Goal: Task Accomplishment & Management: Use online tool/utility

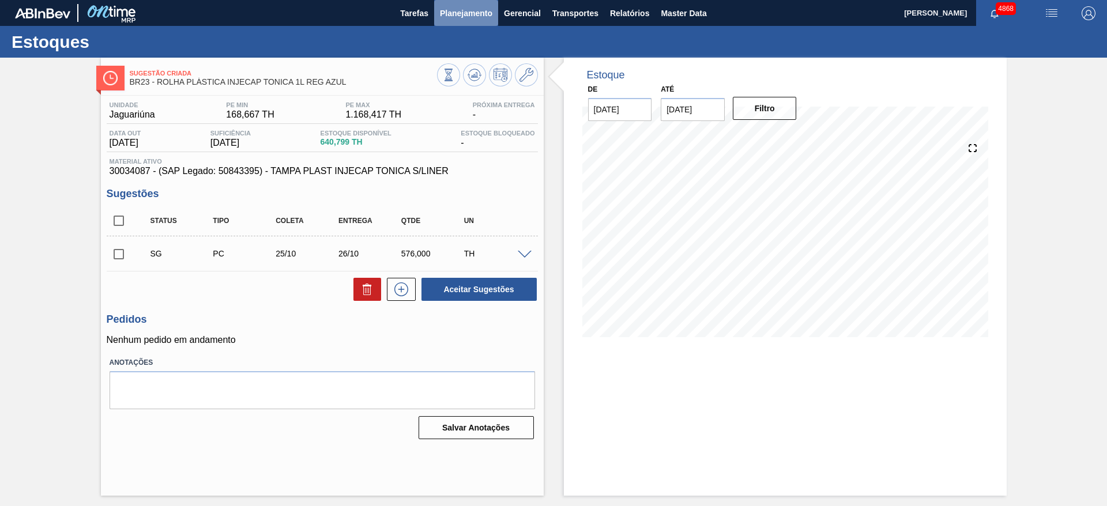
click at [442, 16] on span "Planejamento" at bounding box center [466, 13] width 52 height 14
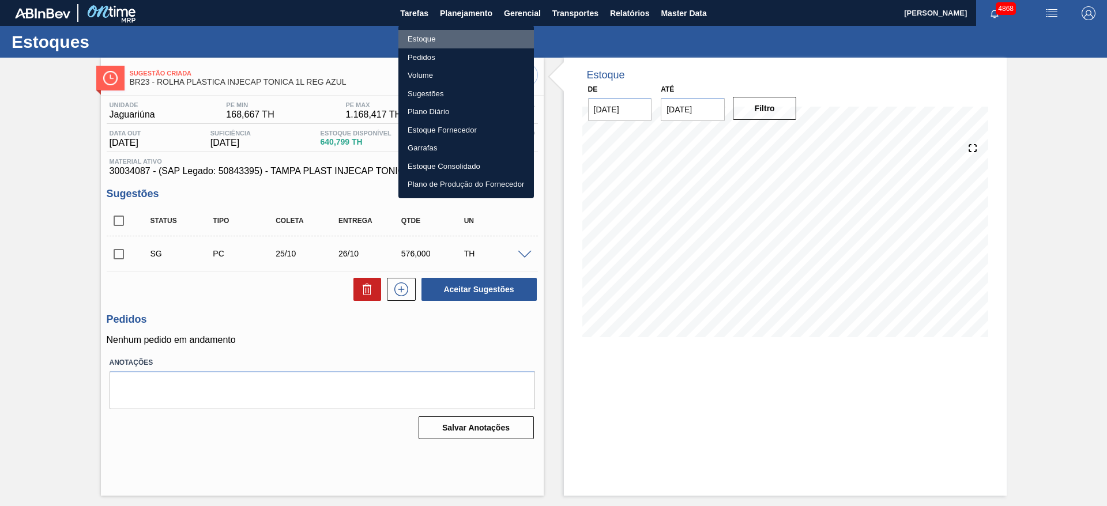
click at [437, 39] on li "Estoque" at bounding box center [465, 39] width 135 height 18
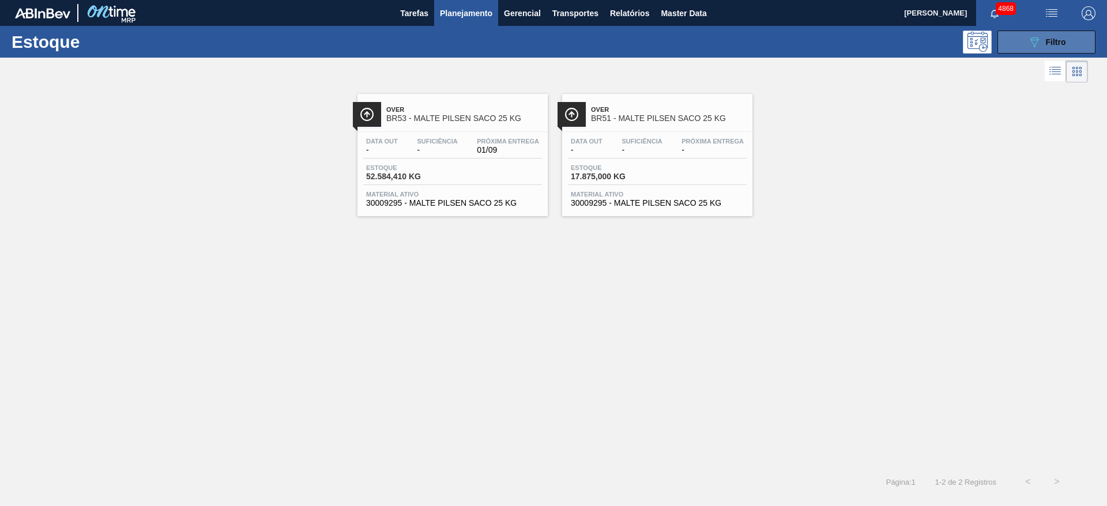
click at [1055, 35] on div "089F7B8B-B2A5-4AFE-B5C0-19BA573D28AC Filtro" at bounding box center [1046, 42] width 39 height 14
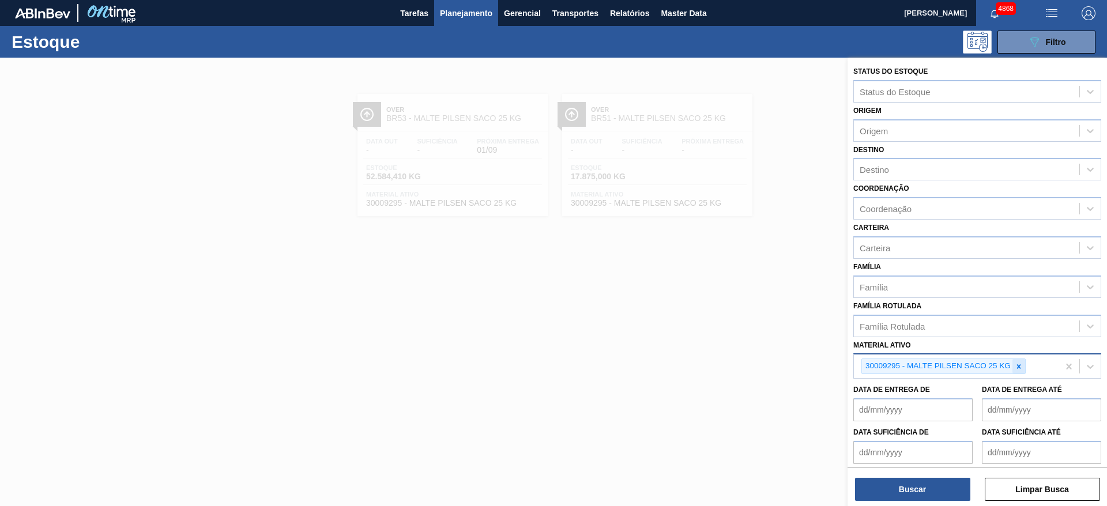
click at [1019, 364] on icon at bounding box center [1018, 367] width 8 height 8
paste ativo "30009579"
type ativo "30009579"
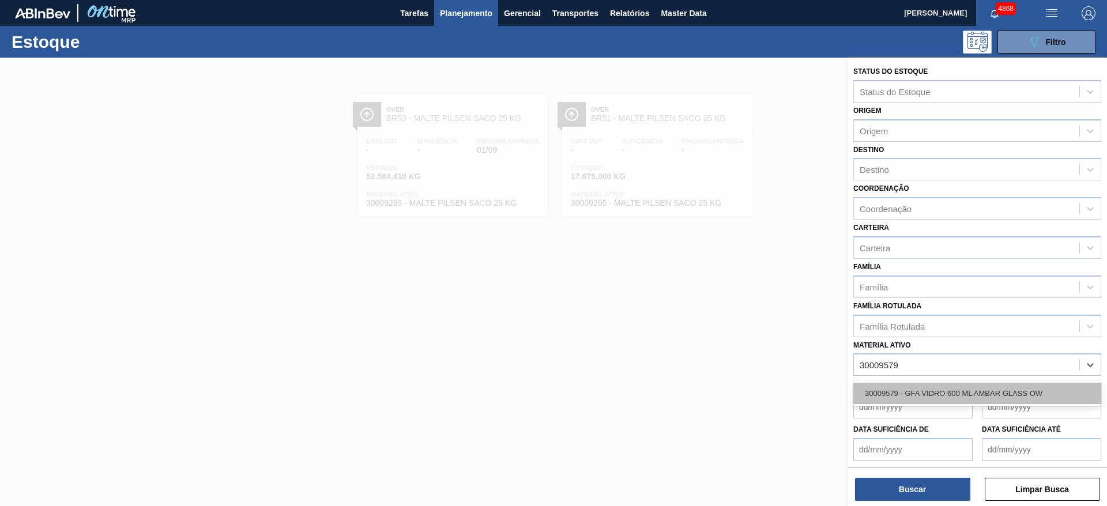
click at [982, 386] on div "30009579 - GFA VIDRO 600 ML AMBAR GLASS OW" at bounding box center [977, 393] width 248 height 21
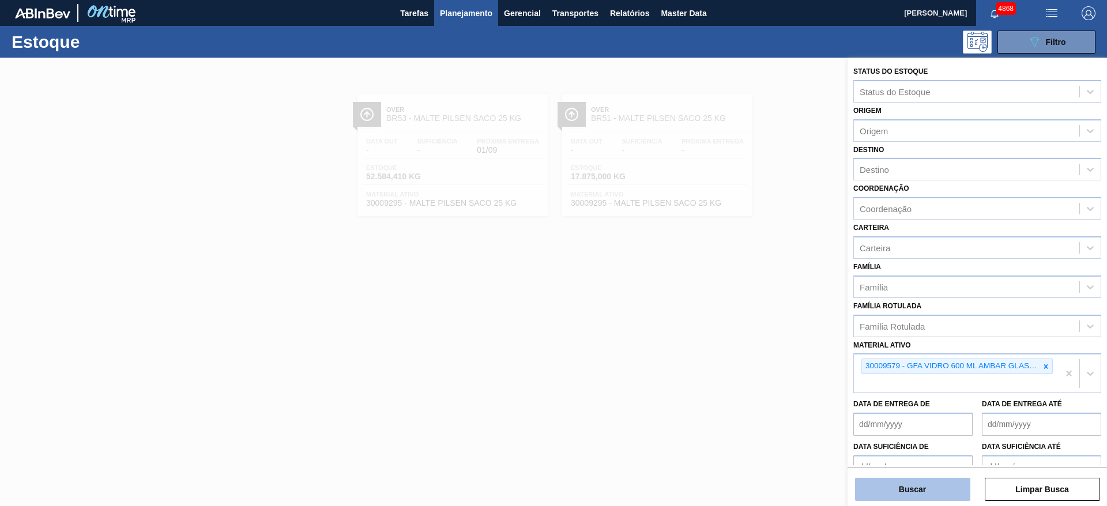
click at [946, 491] on button "Buscar" at bounding box center [912, 489] width 115 height 23
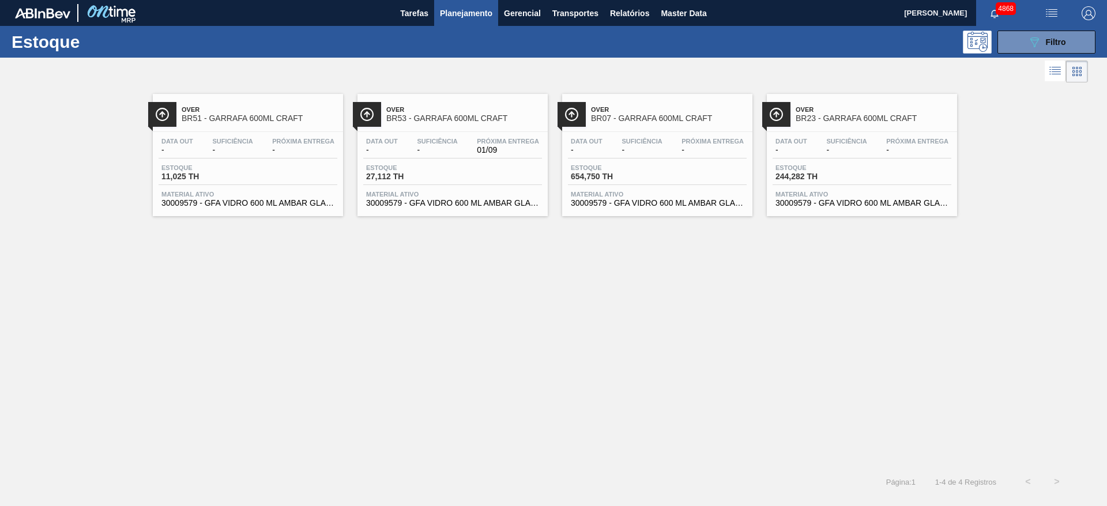
click at [503, 183] on div "Estoque 27,112 TH" at bounding box center [452, 174] width 179 height 21
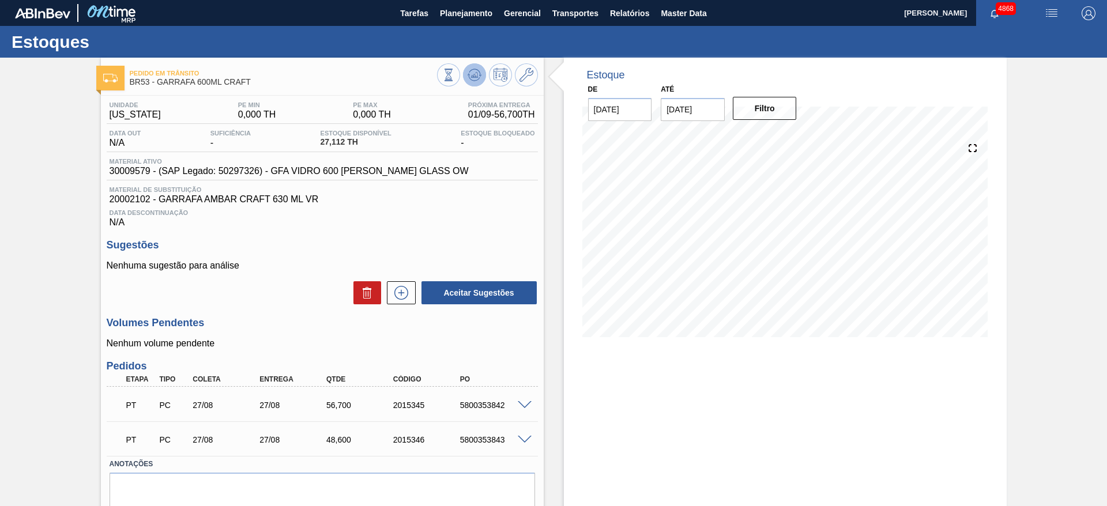
click at [473, 73] on icon at bounding box center [474, 75] width 14 height 14
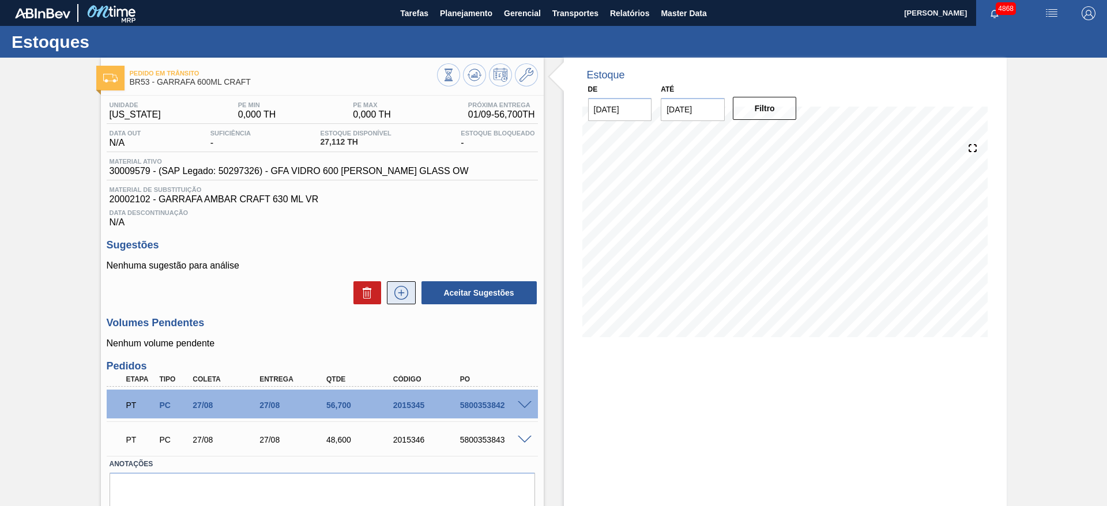
click at [402, 293] on icon at bounding box center [401, 292] width 6 height 1
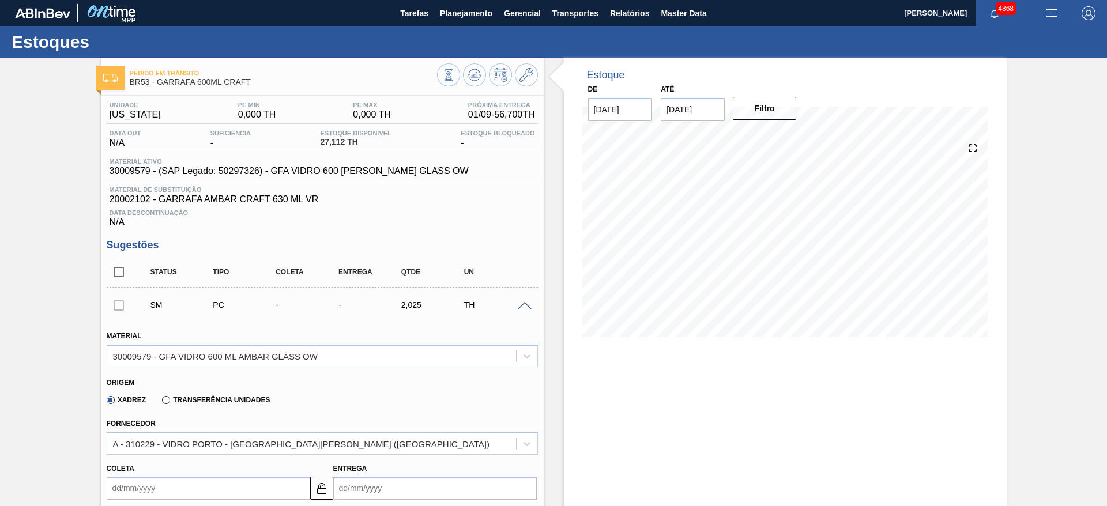
scroll to position [259, 0]
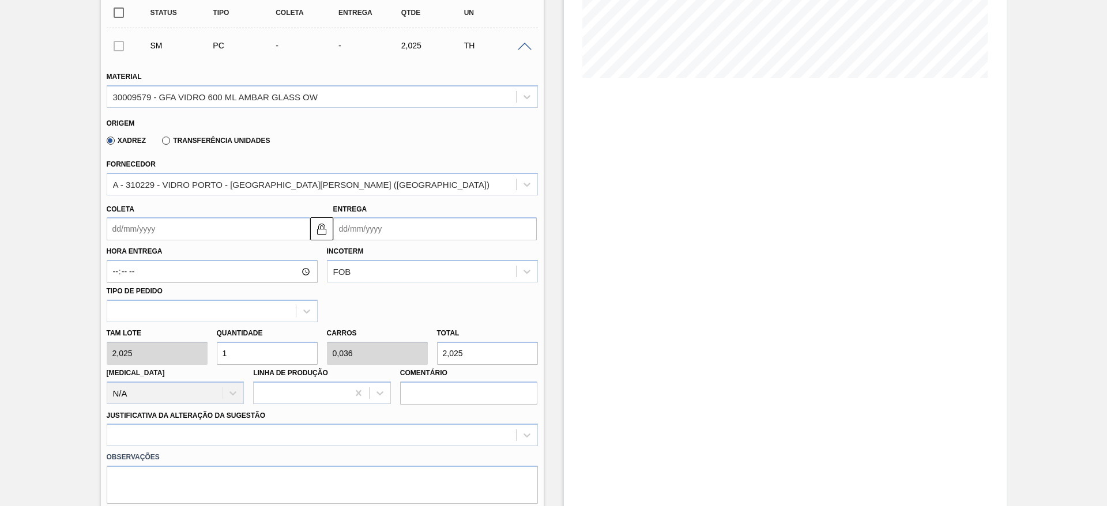
click at [219, 233] on input "Coleta" at bounding box center [208, 228] width 203 height 23
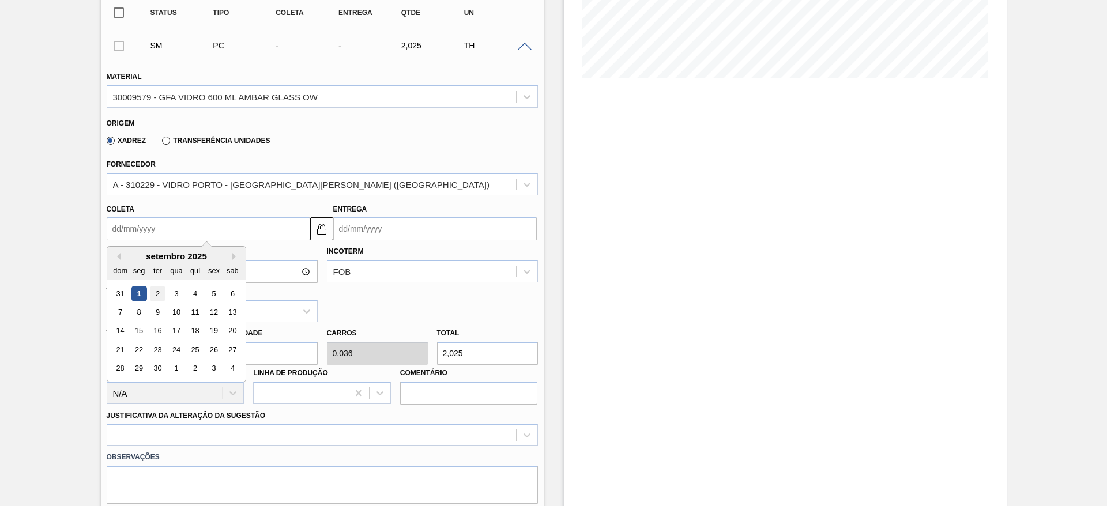
click at [160, 292] on div "2" at bounding box center [157, 294] width 16 height 16
type input "[DATE]"
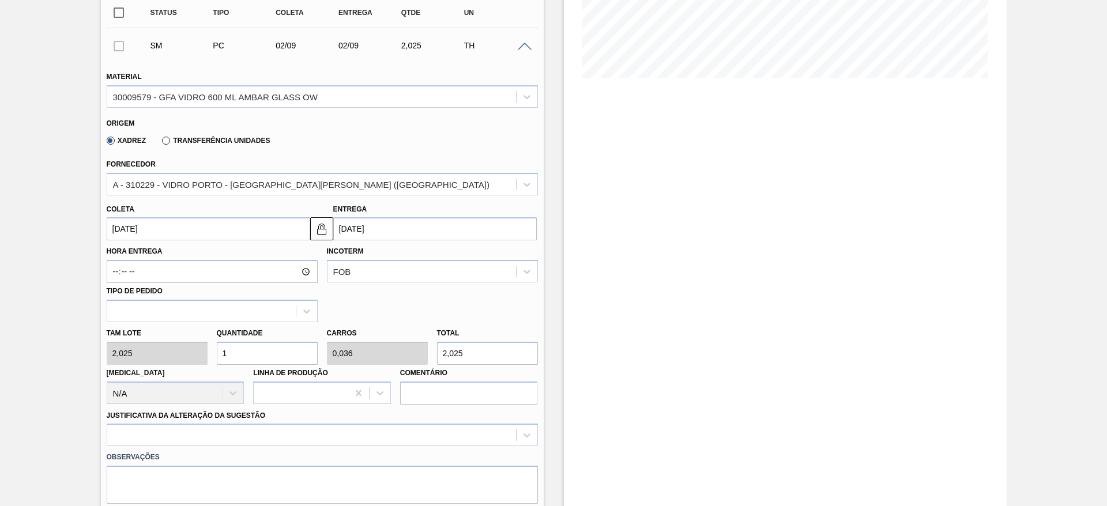
click at [185, 353] on div "[PERSON_NAME] 2,025 Quantidade 1 Carros 0,036 Total 2,025 [MEDICAL_DATA] N/A Li…" at bounding box center [322, 363] width 440 height 82
type input "2"
type input "0,071"
type input "4,05"
type input "28"
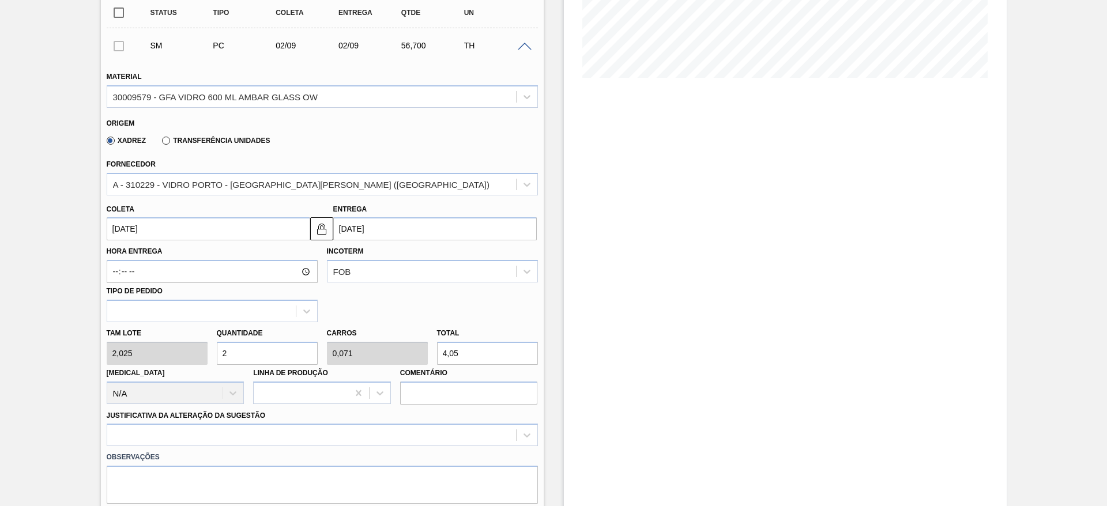
type input "1"
type input "56,7"
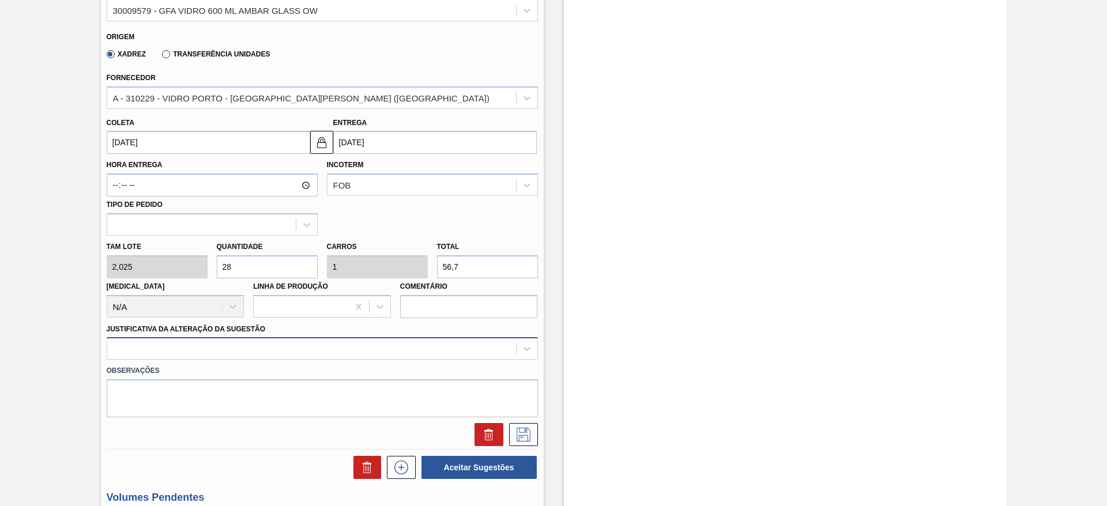
type input "28"
click at [243, 356] on div at bounding box center [322, 348] width 431 height 22
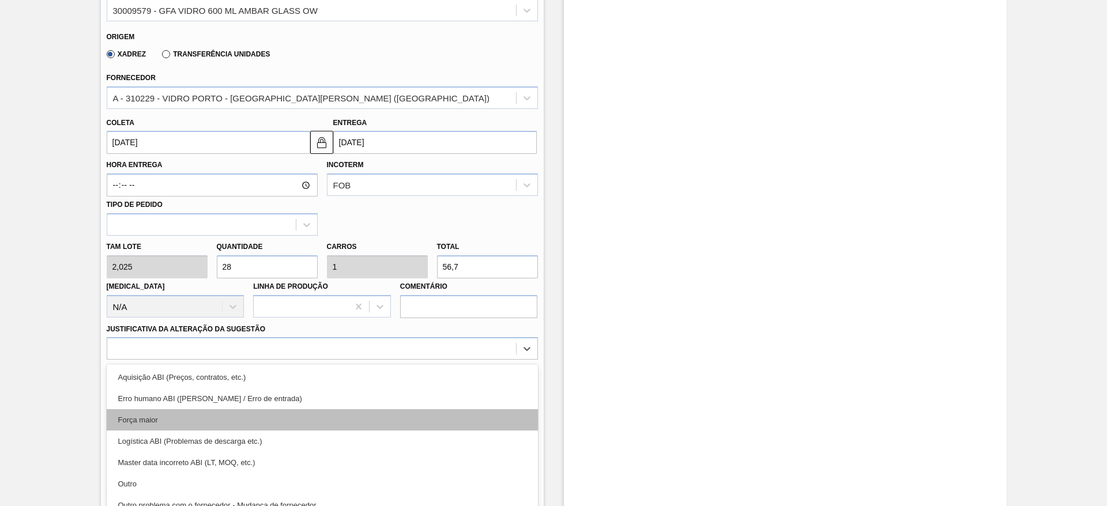
scroll to position [382, 0]
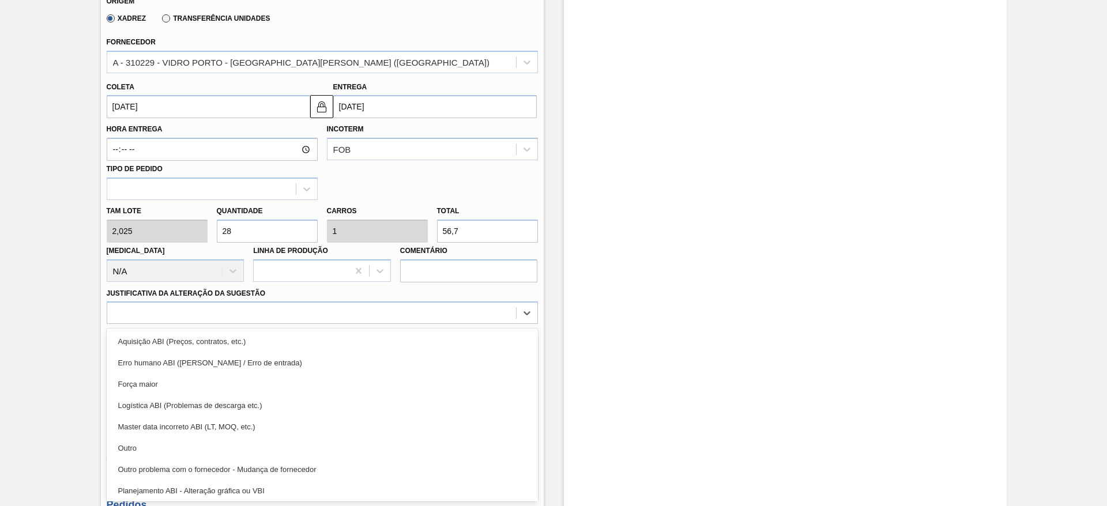
click at [237, 440] on div "Outro" at bounding box center [322, 447] width 431 height 21
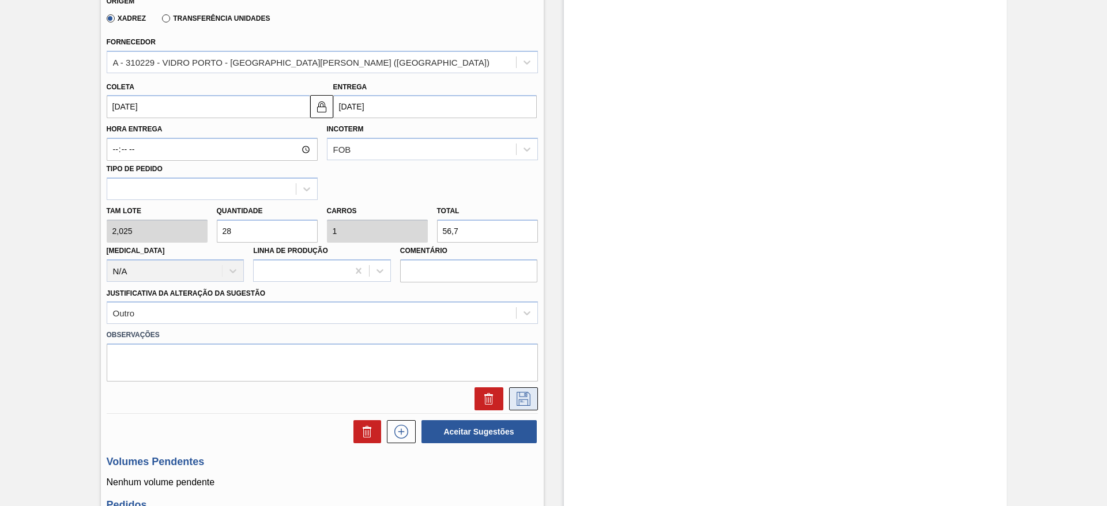
click at [514, 395] on icon at bounding box center [523, 399] width 18 height 14
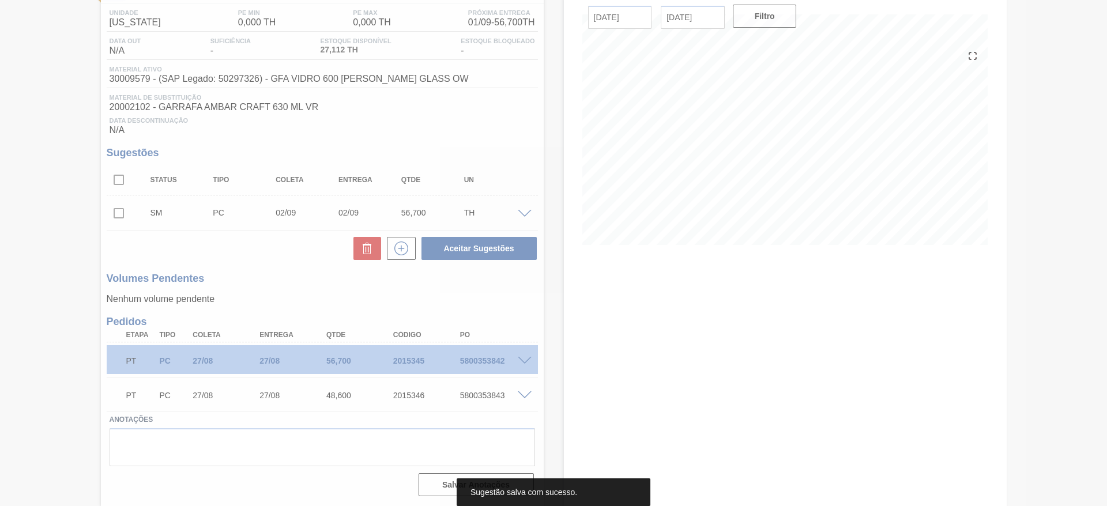
scroll to position [92, 0]
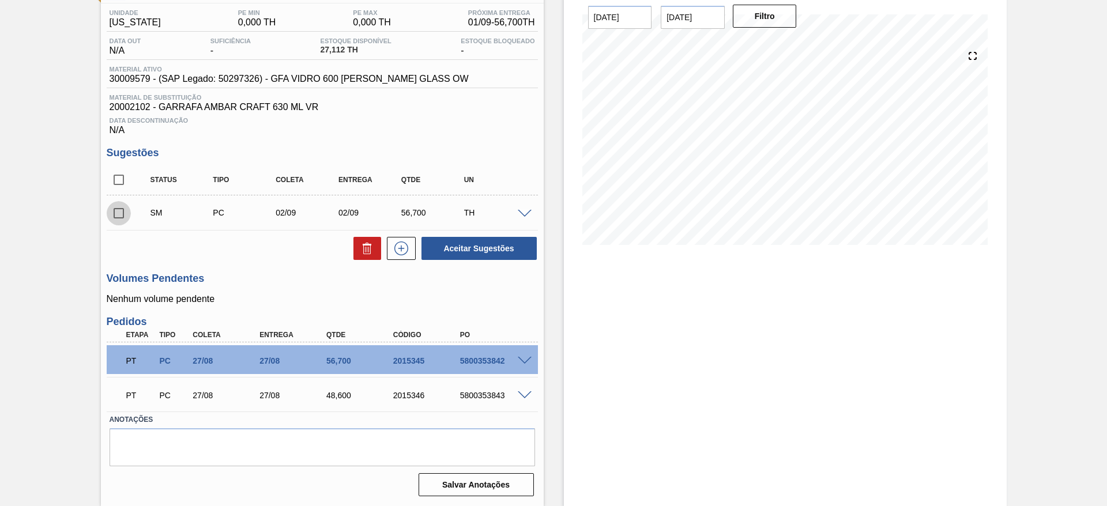
click at [114, 218] on input "checkbox" at bounding box center [119, 213] width 24 height 24
click at [493, 251] on button "Aceitar Sugestões" at bounding box center [478, 248] width 115 height 23
checkbox input "false"
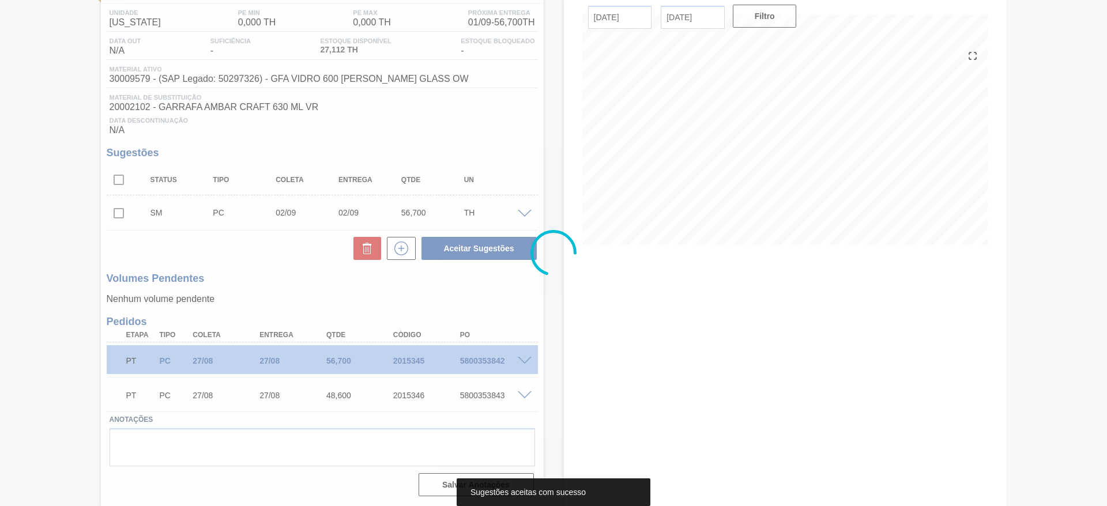
scroll to position [74, 0]
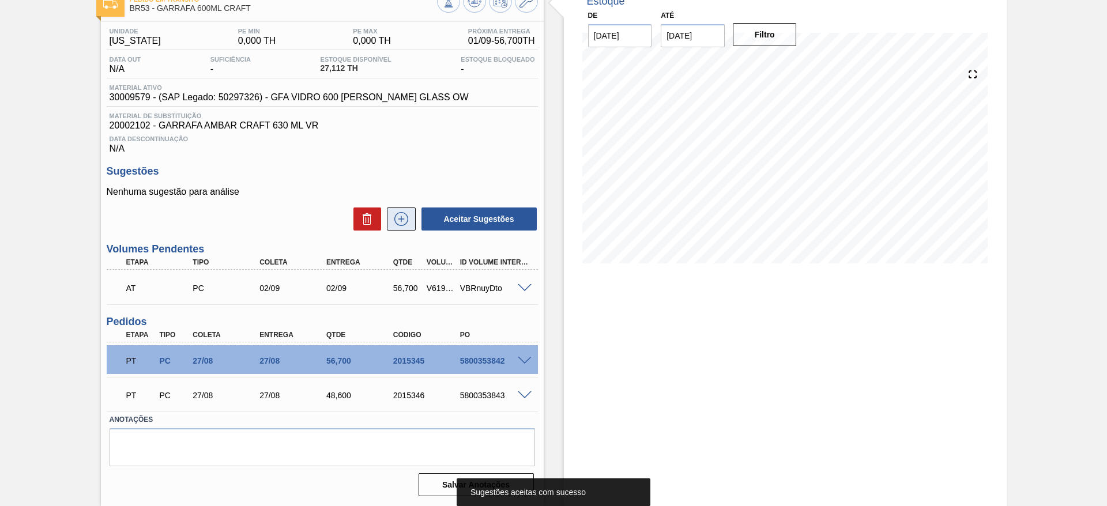
click at [399, 218] on icon at bounding box center [401, 219] width 18 height 14
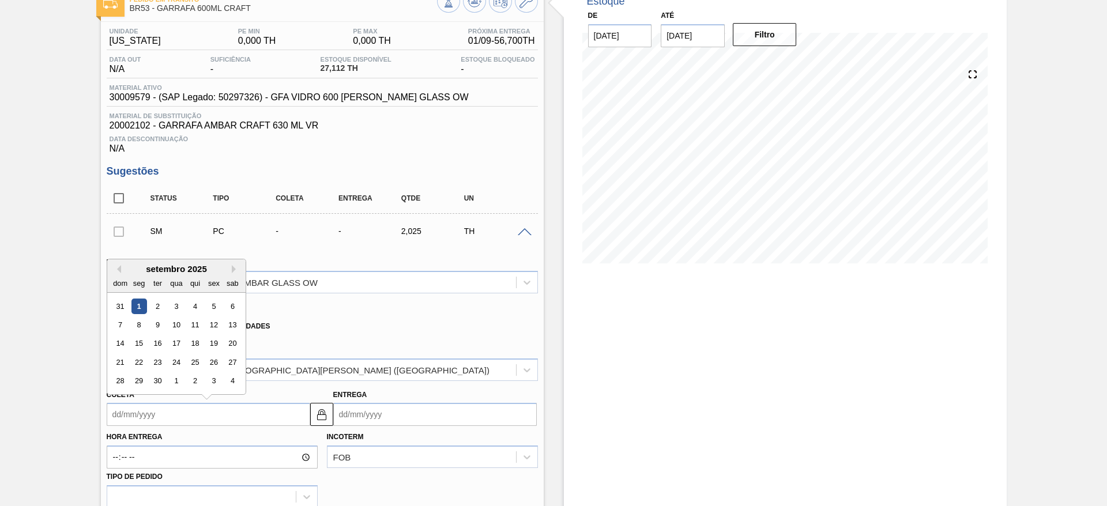
click at [228, 409] on input "Coleta" at bounding box center [208, 414] width 203 height 23
click at [178, 311] on div "3" at bounding box center [176, 307] width 16 height 16
type input "[DATE]"
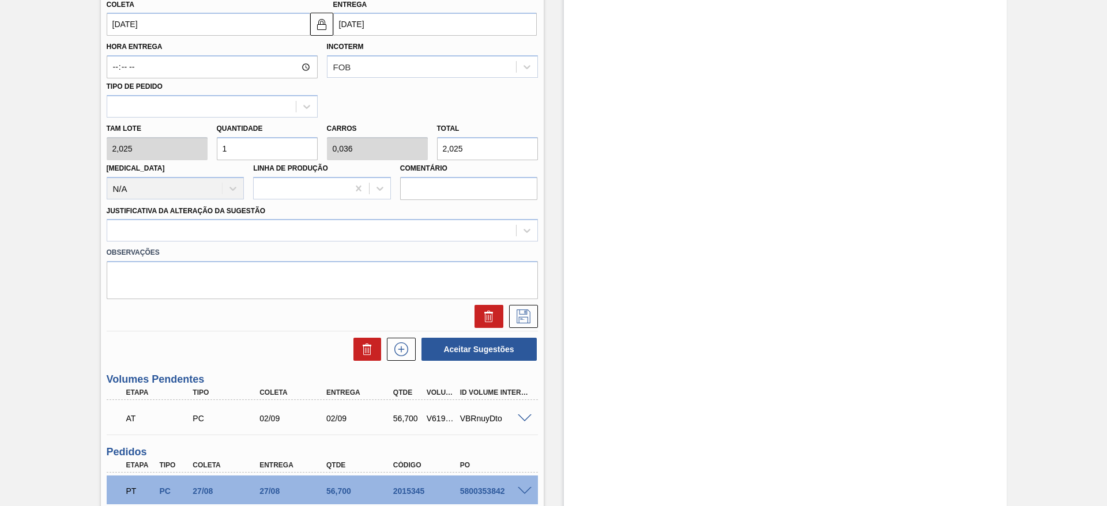
scroll to position [420, 0]
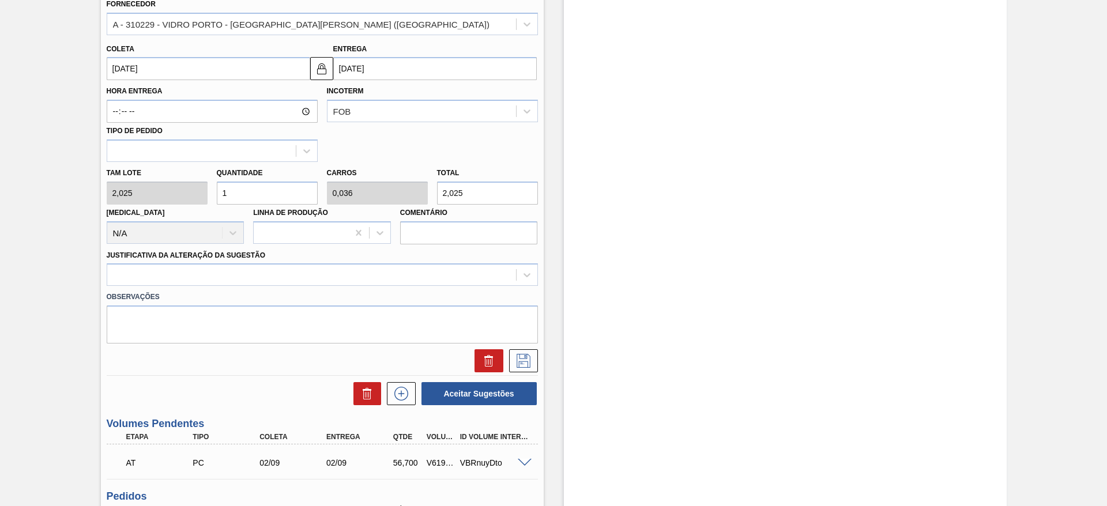
drag, startPoint x: 473, startPoint y: 197, endPoint x: 369, endPoint y: 205, distance: 104.0
click at [369, 205] on div "[PERSON_NAME] 2,025 Quantidade 1 Carros 0,036 Total 2,025 [MEDICAL_DATA] N/A Li…" at bounding box center [322, 203] width 440 height 82
type input "0,988"
type input "0,035"
type input "2"
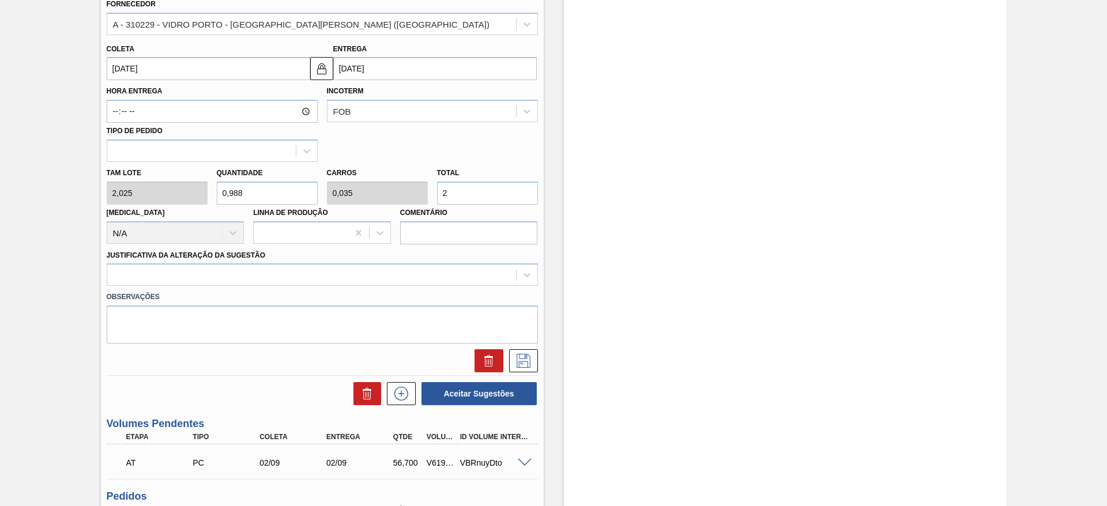
type input "13,827"
type input "0,494"
type input "28"
click at [175, 198] on div "[PERSON_NAME] 2,025 Quantidade 13,827 Carros 0,494 Total 28 [MEDICAL_DATA] N/A …" at bounding box center [322, 203] width 440 height 82
type input "2"
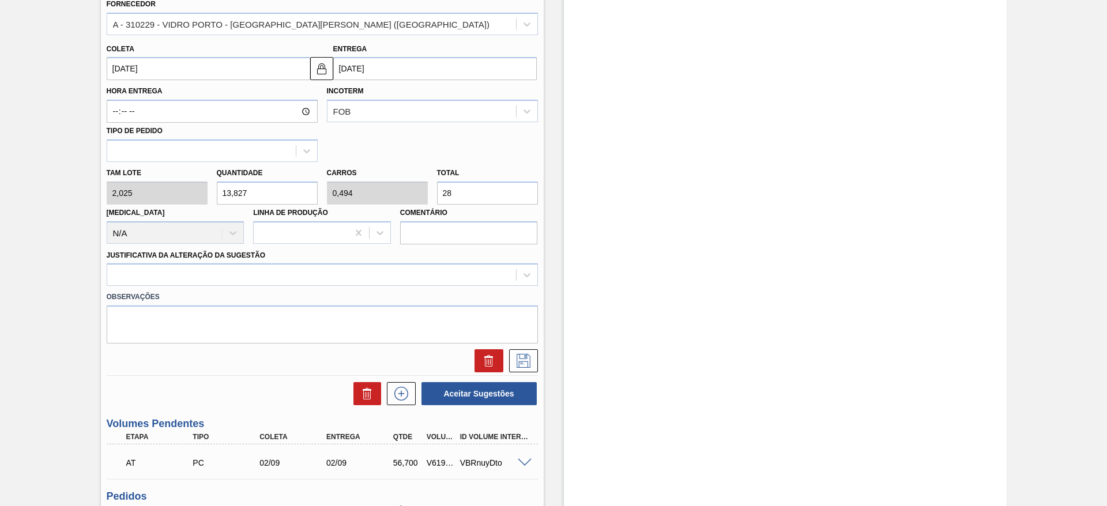
type input "0,071"
type input "4,05"
type input "28"
type input "1"
type input "56,7"
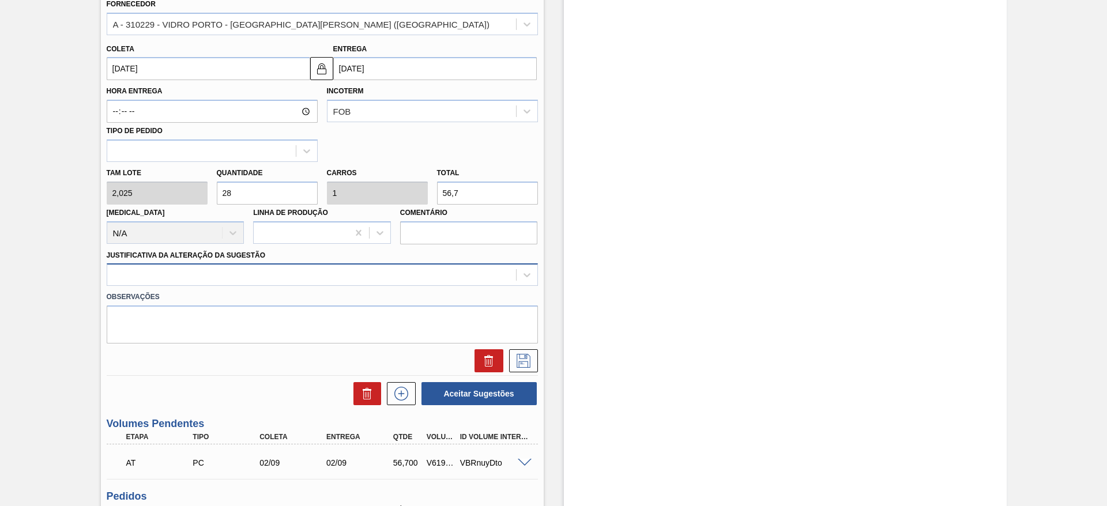
type input "28"
click at [198, 271] on div at bounding box center [311, 275] width 409 height 17
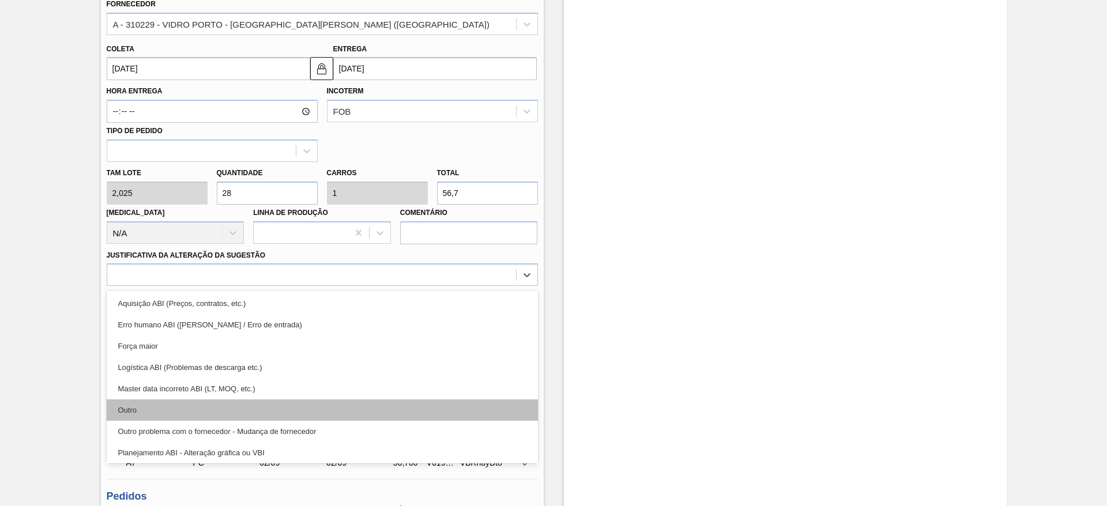
click at [196, 400] on div "Outro" at bounding box center [322, 409] width 431 height 21
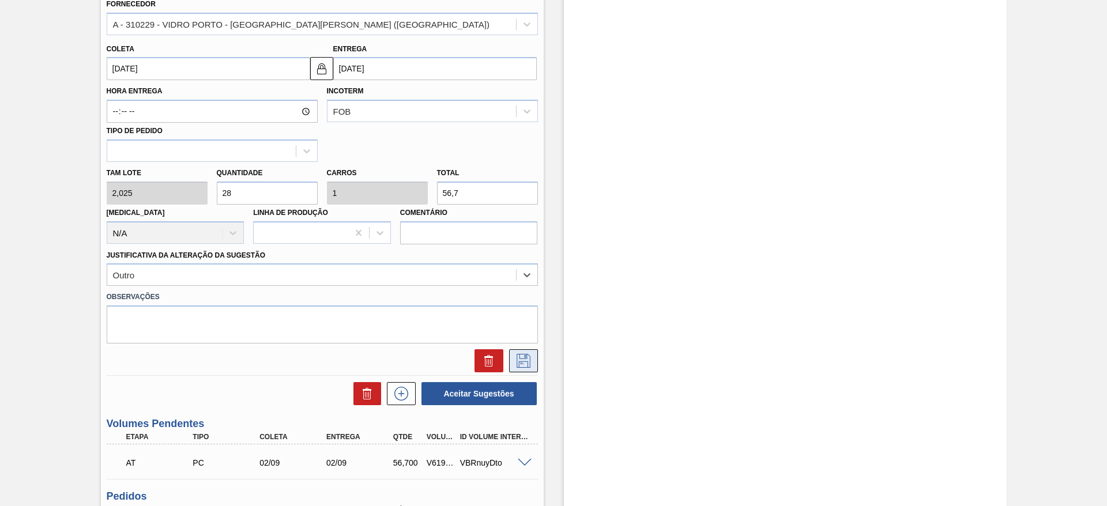
click at [516, 360] on icon at bounding box center [523, 361] width 14 height 14
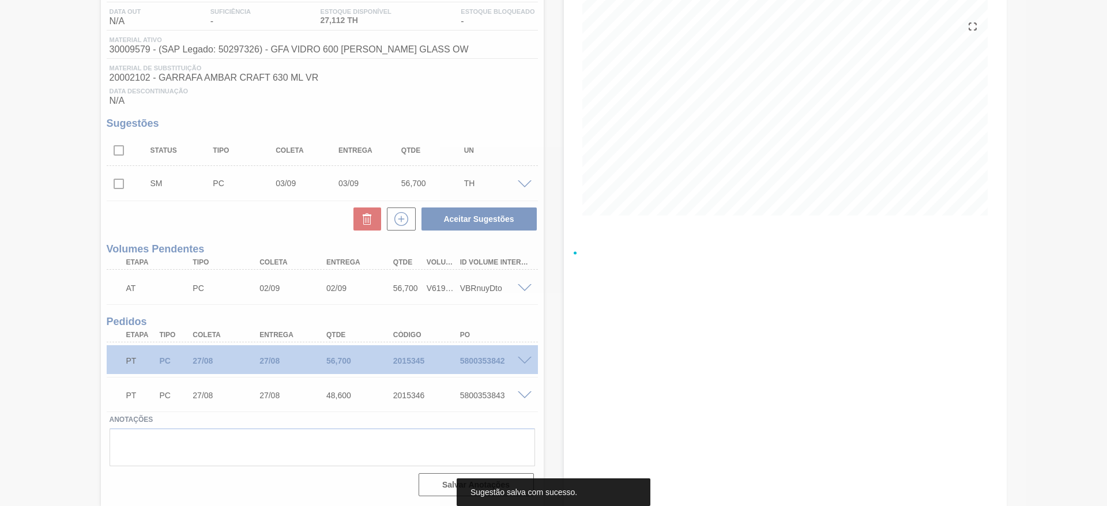
scroll to position [122, 0]
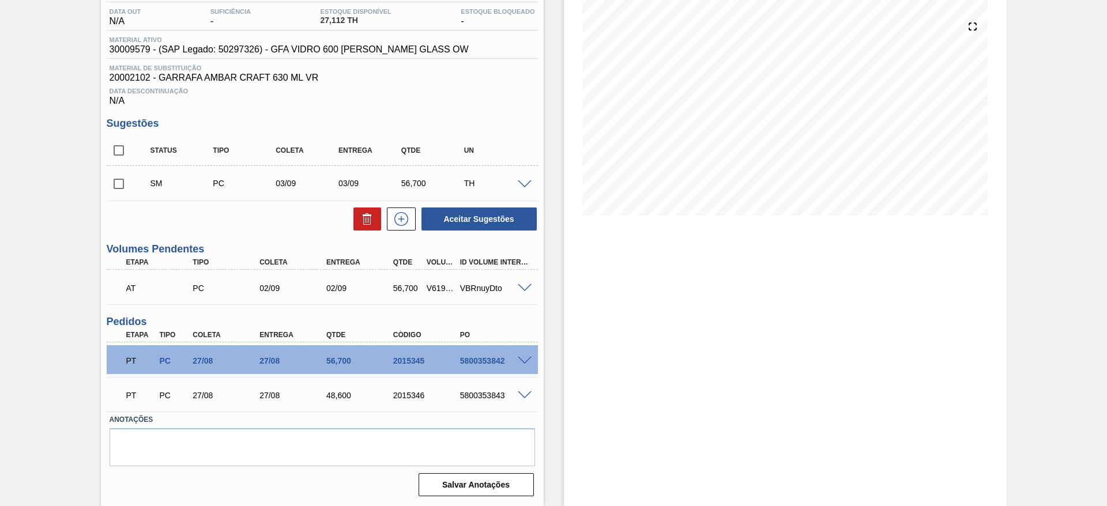
click at [118, 182] on input "checkbox" at bounding box center [119, 184] width 24 height 24
click at [493, 223] on button "Aceitar Sugestões" at bounding box center [478, 218] width 115 height 23
checkbox input "false"
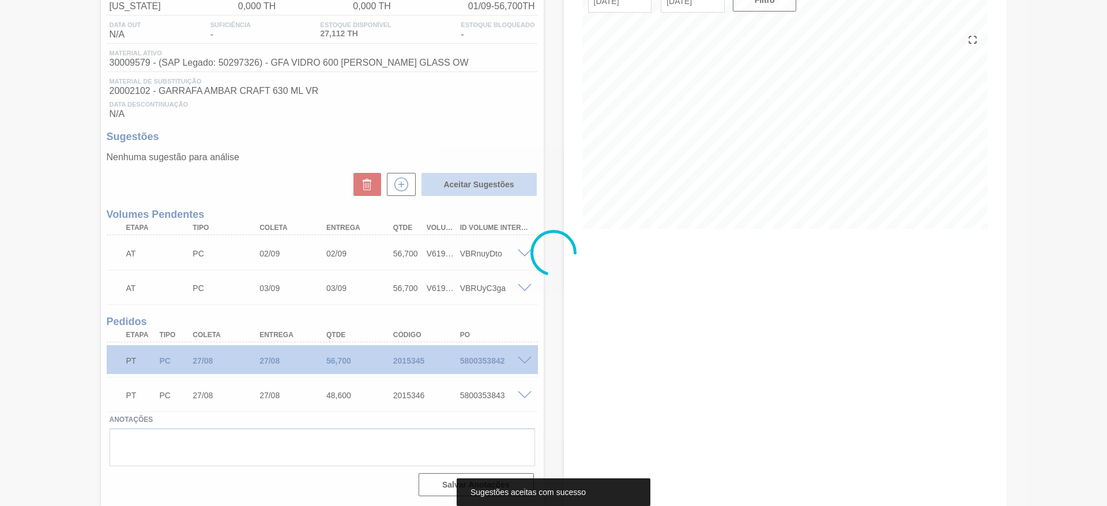
scroll to position [108, 0]
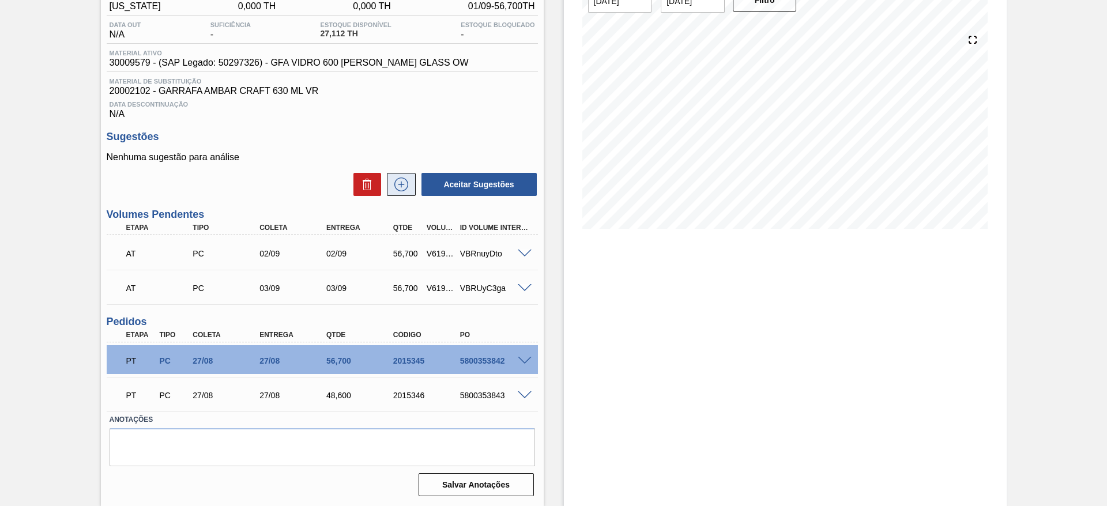
click at [400, 178] on icon at bounding box center [401, 185] width 14 height 14
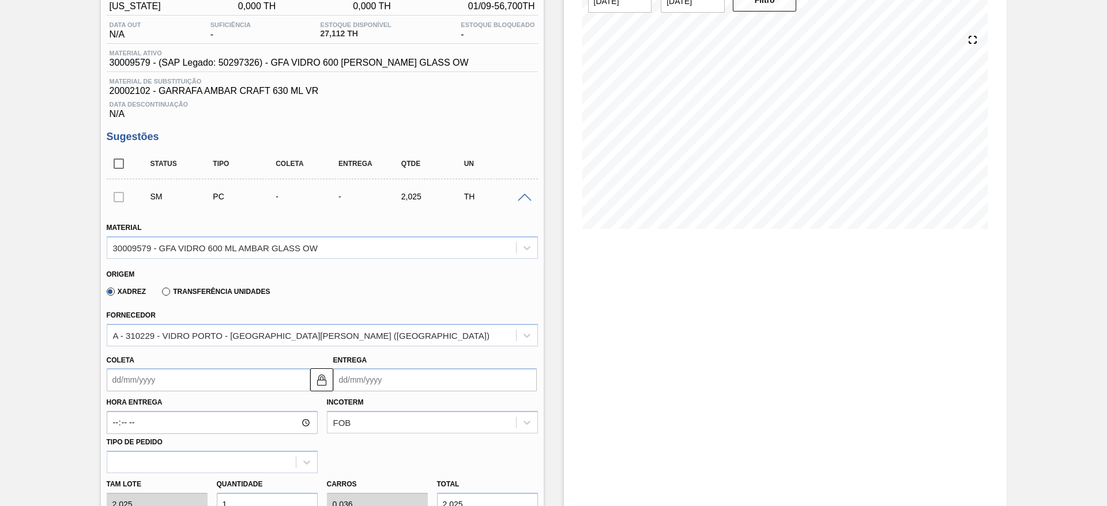
scroll to position [281, 0]
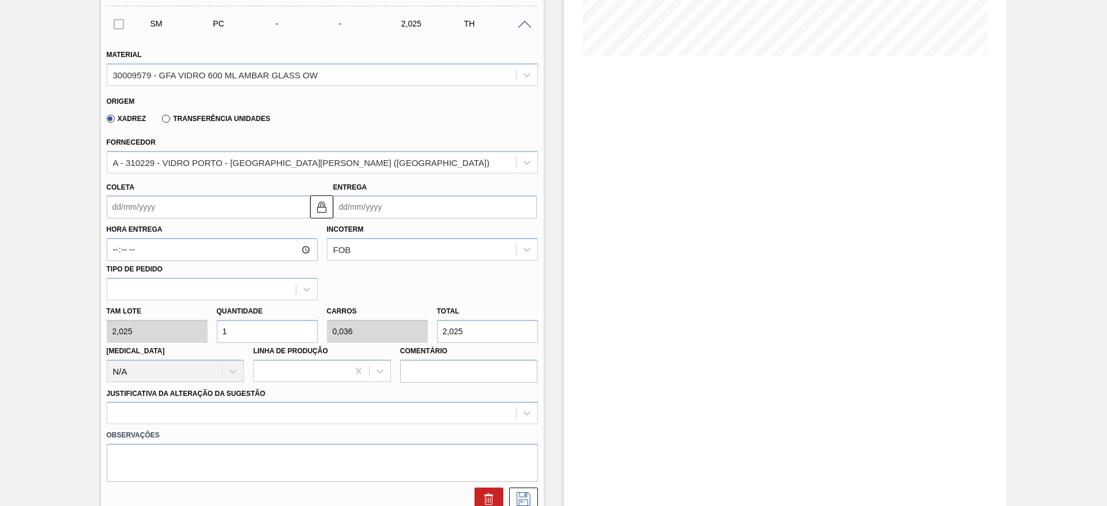
click at [255, 206] on input "Coleta" at bounding box center [208, 206] width 203 height 23
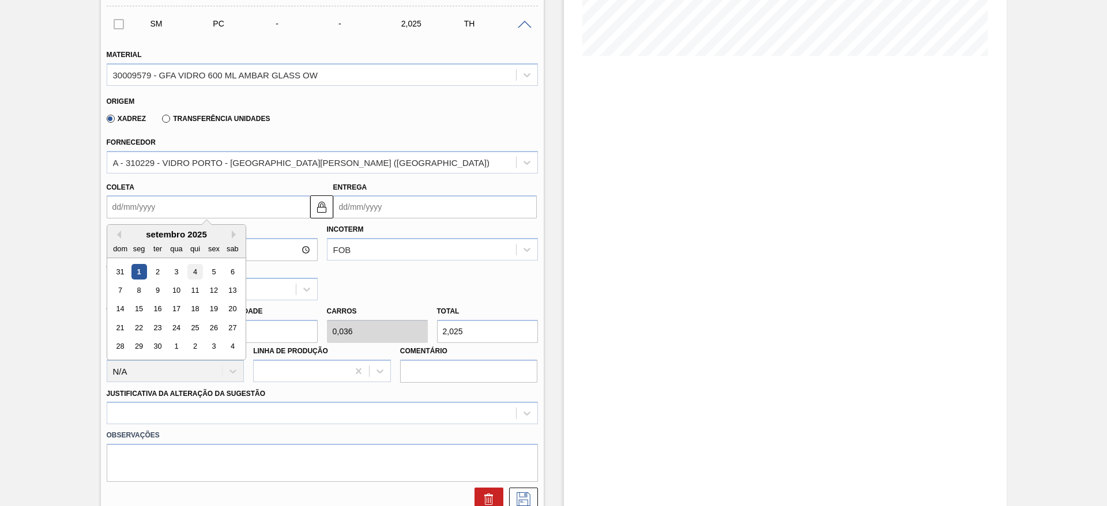
click at [192, 274] on div "4" at bounding box center [195, 272] width 16 height 16
type input "[DATE]"
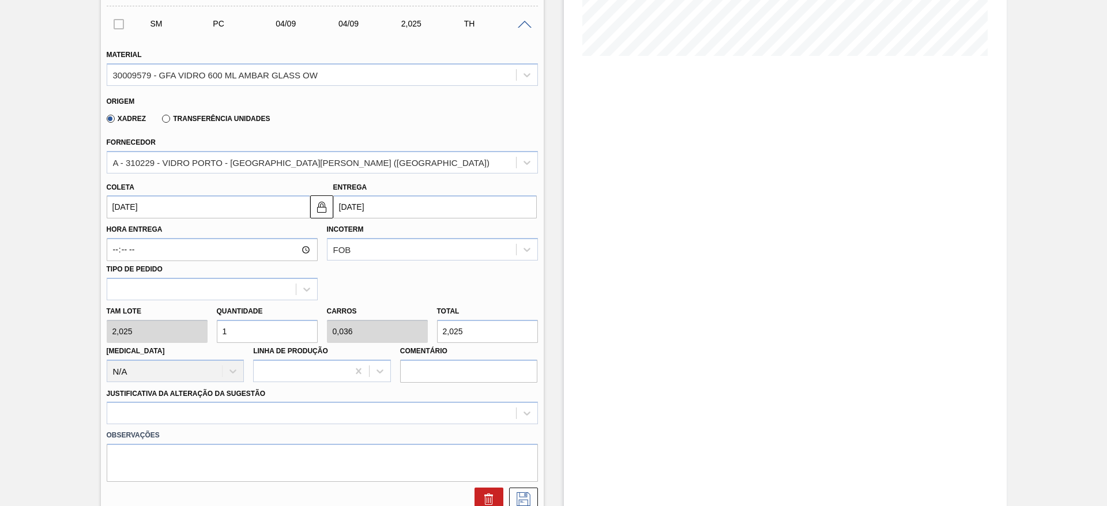
click at [194, 331] on div "[PERSON_NAME] 2,025 Quantidade 1 Carros 0,036 Total 2,025 [MEDICAL_DATA] N/A Li…" at bounding box center [322, 341] width 440 height 82
type input "2"
type input "0,071"
type input "4,05"
type input "28"
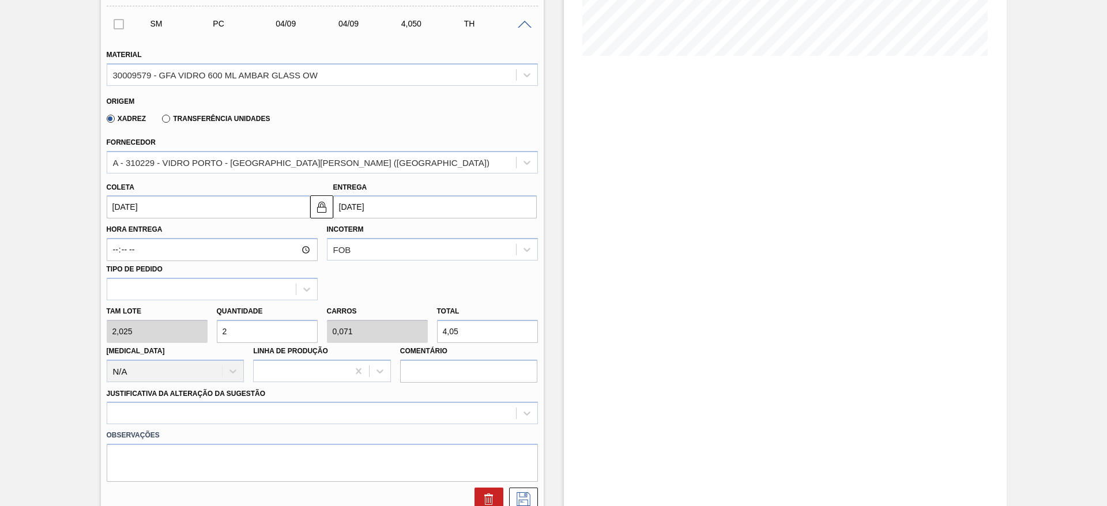
type input "1"
type input "56,7"
type input "28"
click at [265, 411] on div at bounding box center [322, 413] width 431 height 22
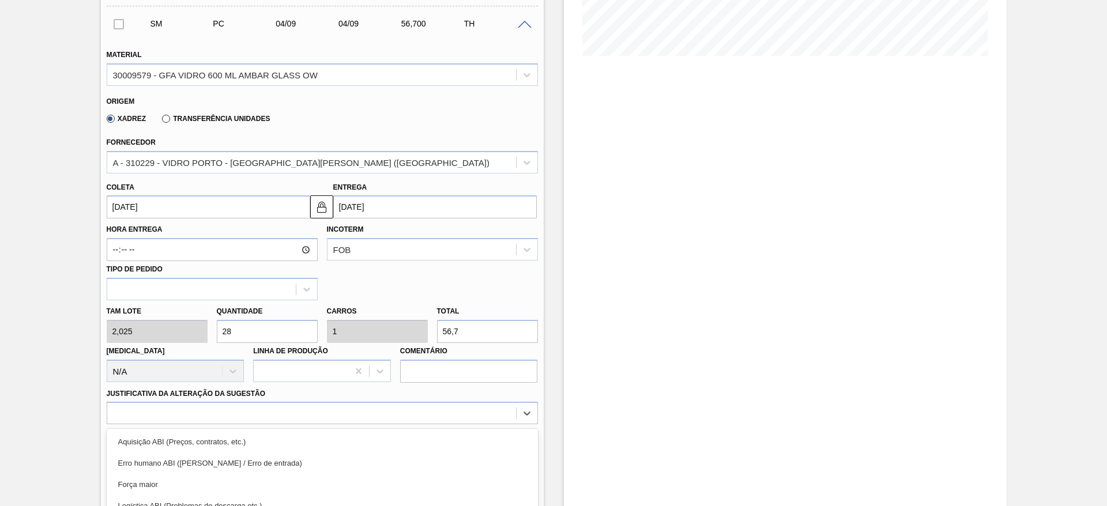
scroll to position [382, 0]
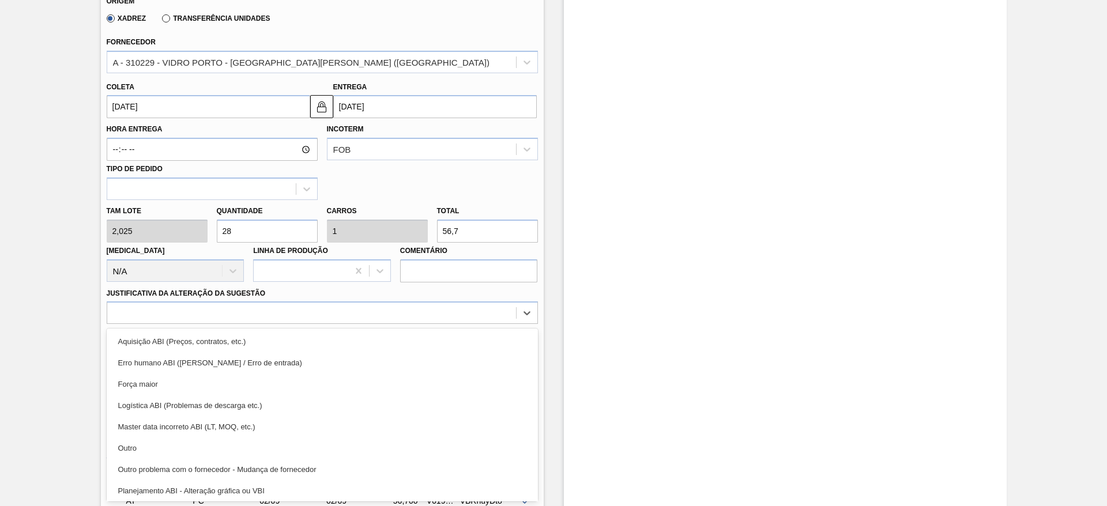
click at [251, 452] on div "Outro" at bounding box center [322, 447] width 431 height 21
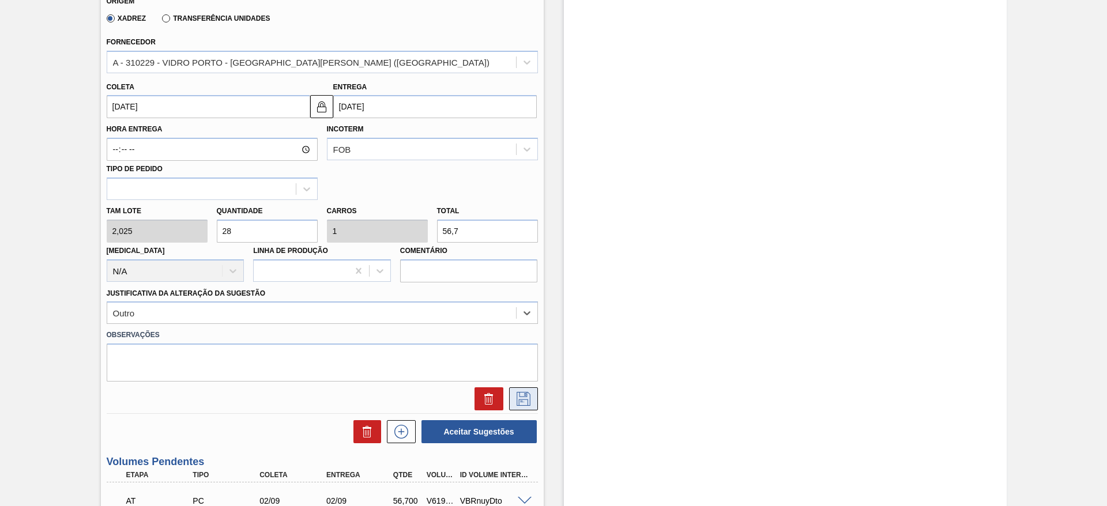
click at [512, 399] on button at bounding box center [523, 398] width 29 height 23
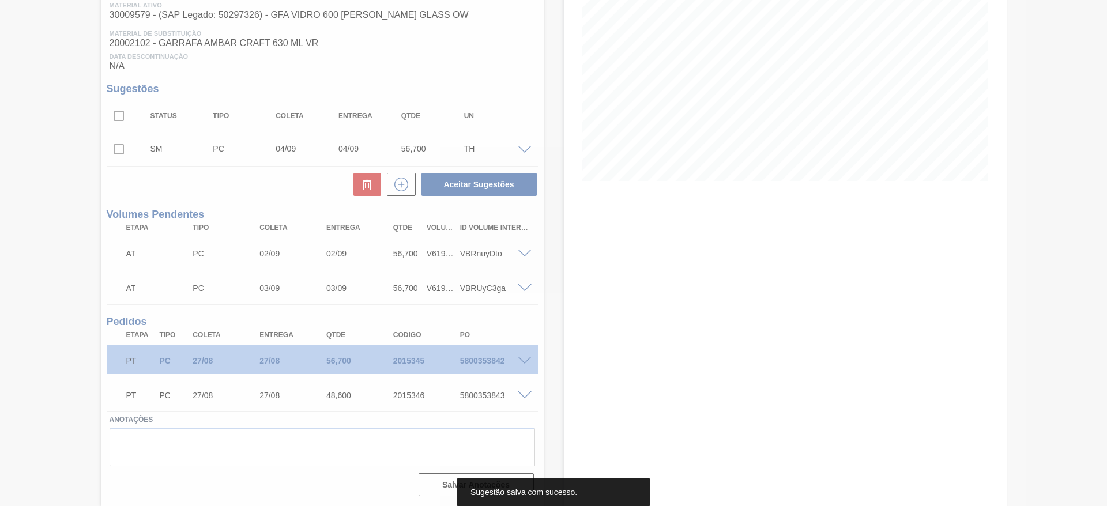
scroll to position [156, 0]
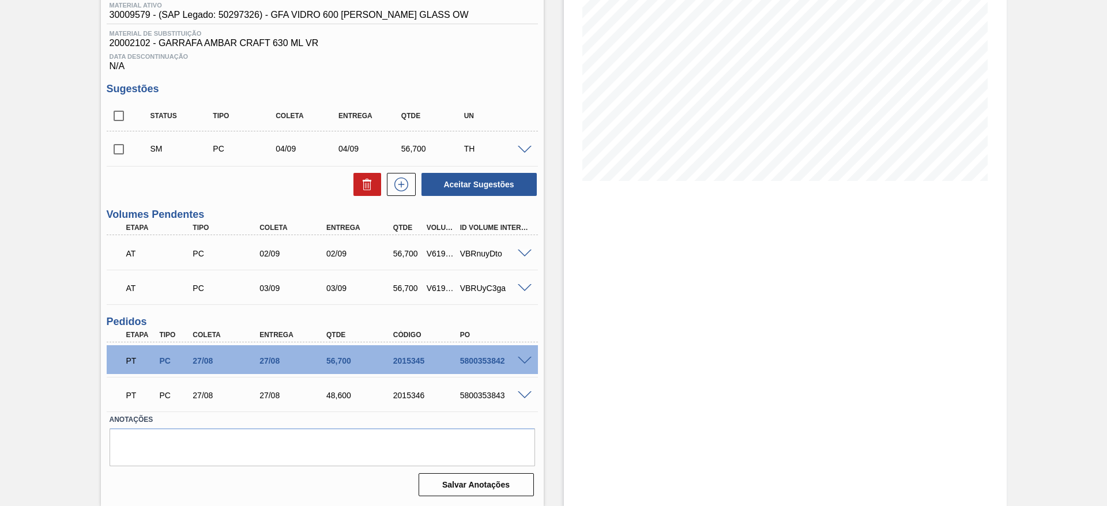
click at [122, 144] on input "checkbox" at bounding box center [119, 149] width 24 height 24
click at [439, 181] on button "Aceitar Sugestões" at bounding box center [478, 184] width 115 height 23
checkbox input "false"
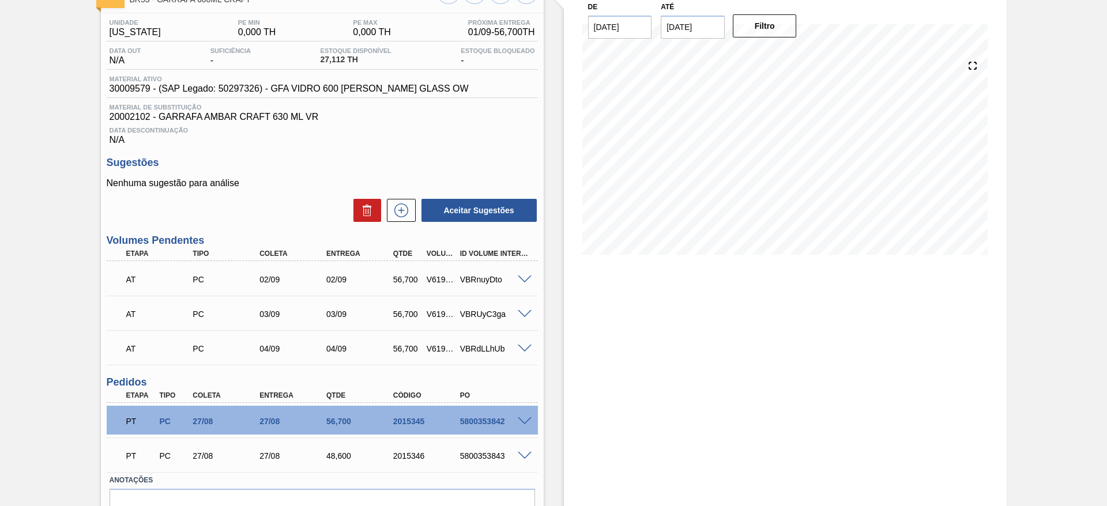
scroll to position [0, 0]
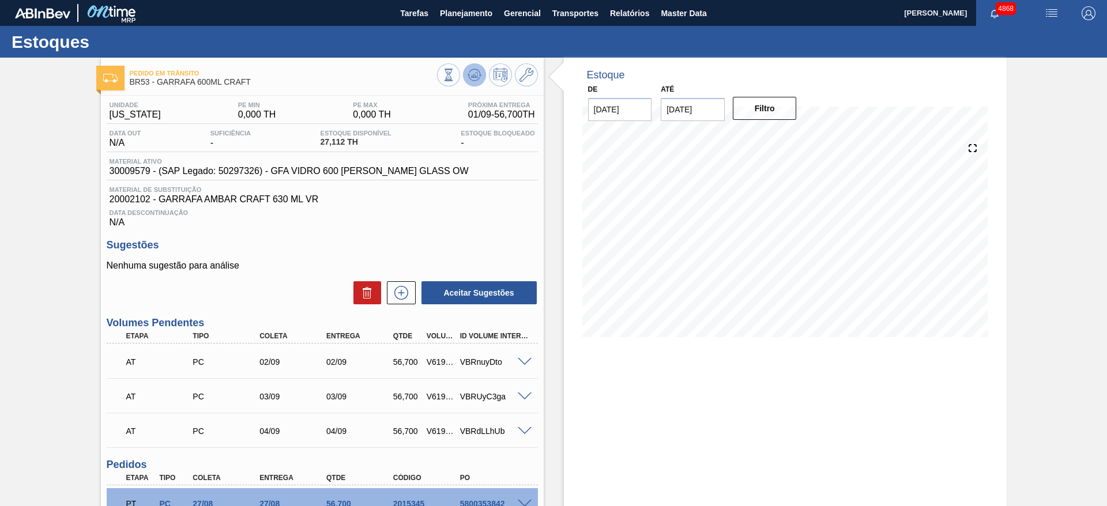
click at [480, 76] on button at bounding box center [474, 74] width 23 height 23
click at [582, 11] on span "Transportes" at bounding box center [575, 13] width 46 height 14
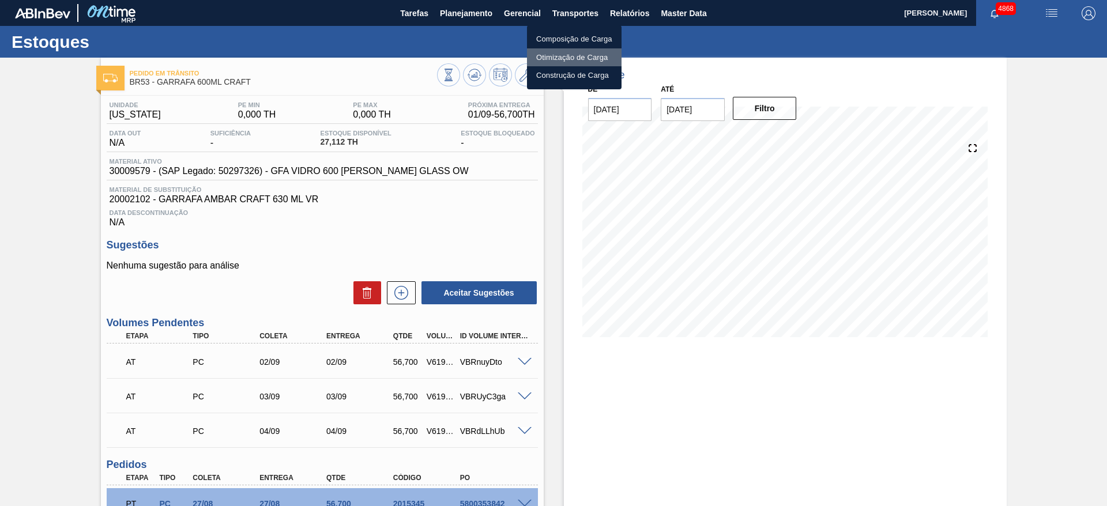
click at [569, 54] on li "Otimização de Carga" at bounding box center [574, 57] width 95 height 18
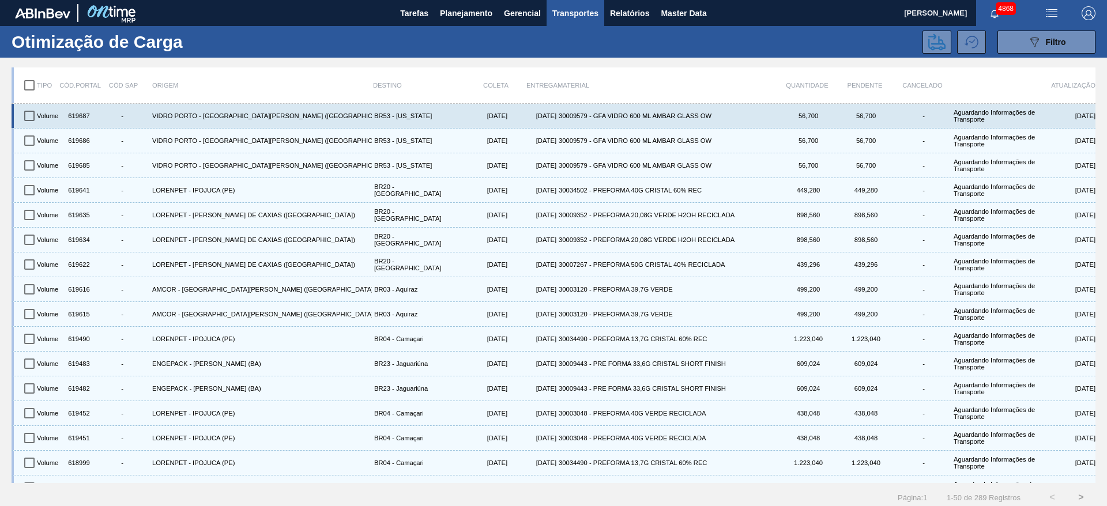
click at [31, 118] on input "checkbox" at bounding box center [29, 116] width 24 height 24
checkbox input "true"
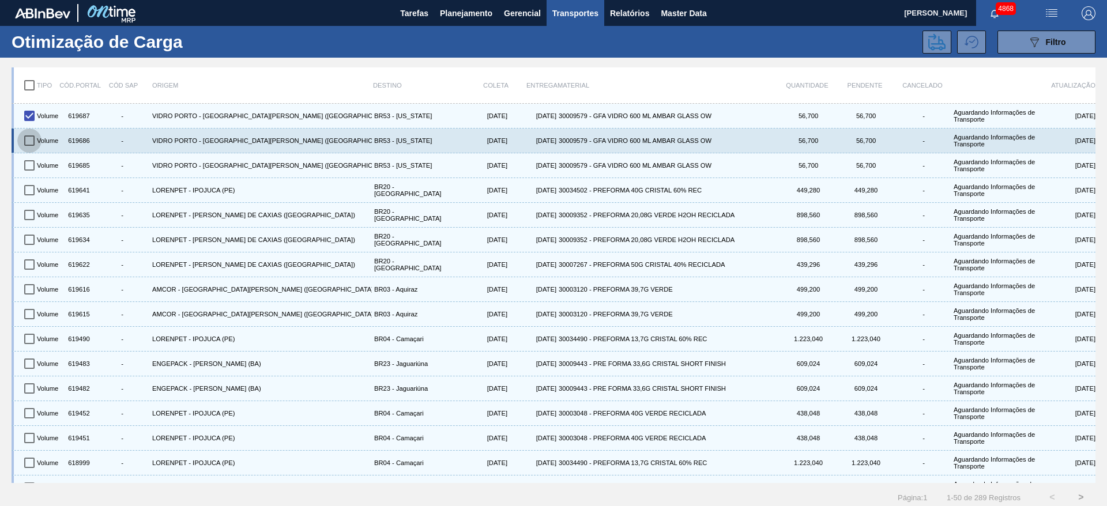
click at [33, 137] on input "checkbox" at bounding box center [29, 141] width 24 height 24
checkbox input "true"
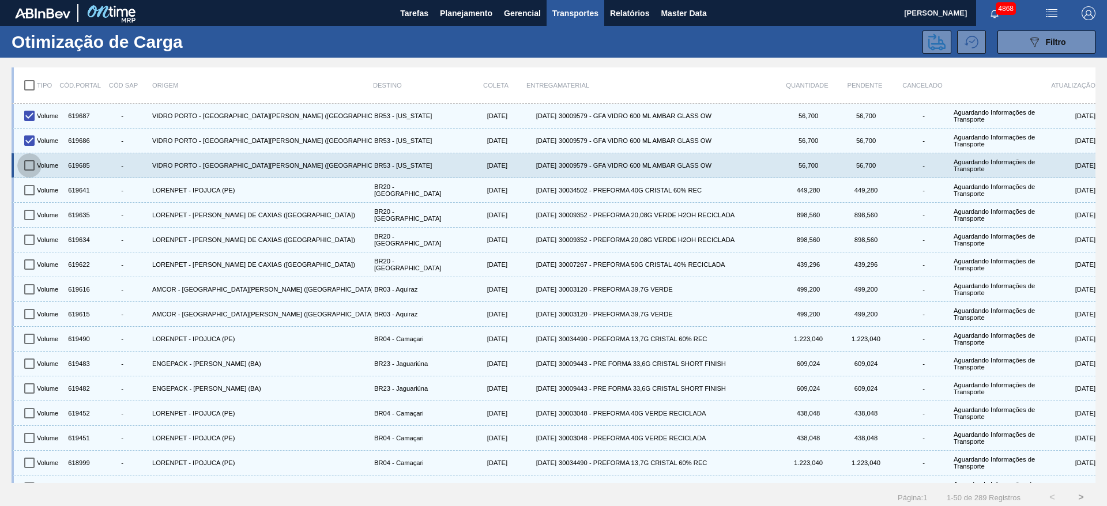
click at [29, 165] on input "checkbox" at bounding box center [29, 165] width 24 height 24
checkbox input "true"
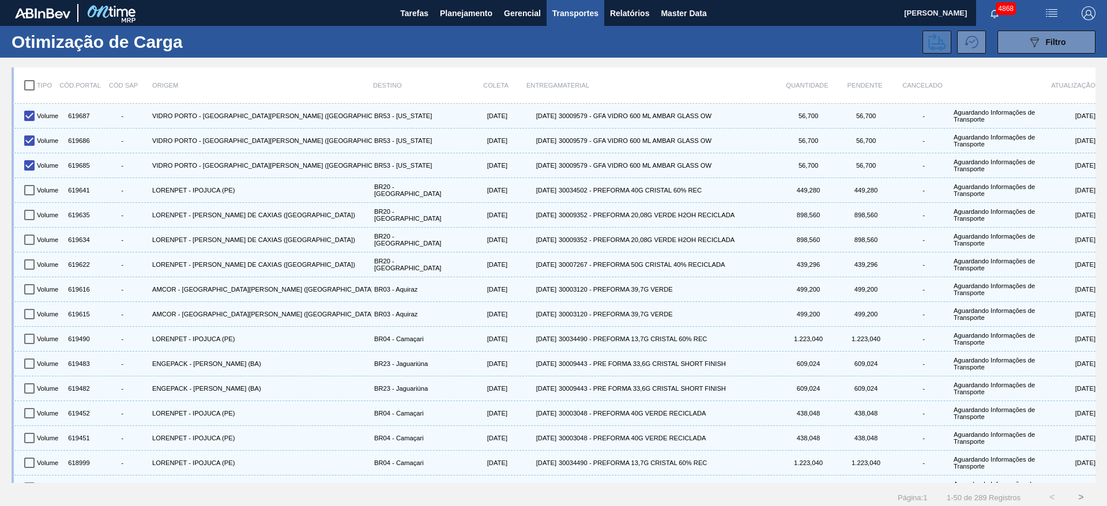
click at [934, 43] on icon at bounding box center [936, 41] width 17 height 17
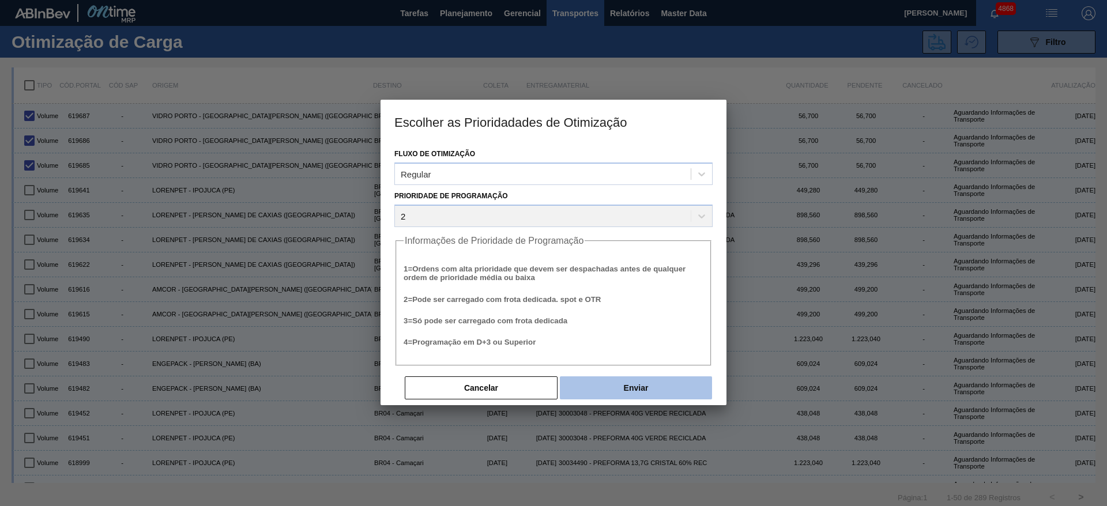
click at [675, 395] on button "Enviar" at bounding box center [636, 387] width 152 height 23
